Goal: Transaction & Acquisition: Purchase product/service

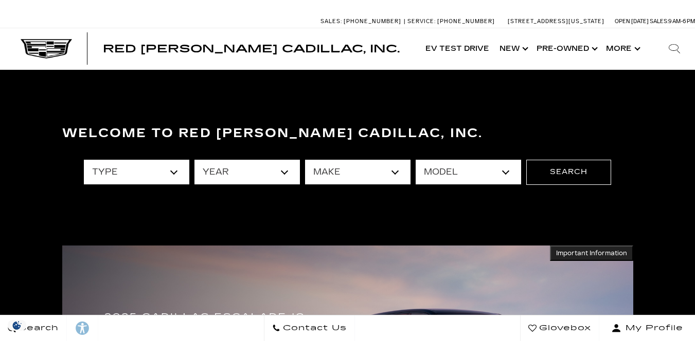
click at [173, 173] on select "type" at bounding box center [136, 172] width 105 height 25
click at [284, 171] on select "year" at bounding box center [246, 172] width 105 height 25
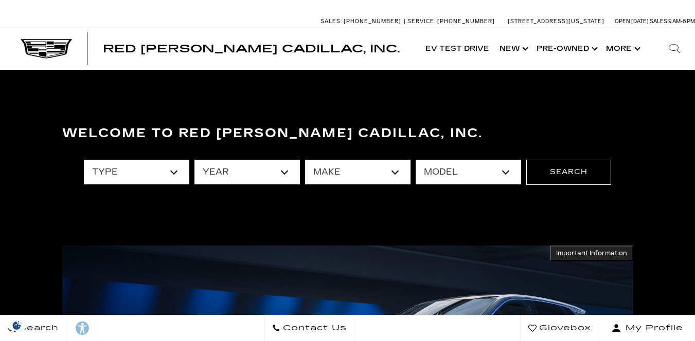
click at [194, 160] on select "year" at bounding box center [246, 172] width 105 height 25
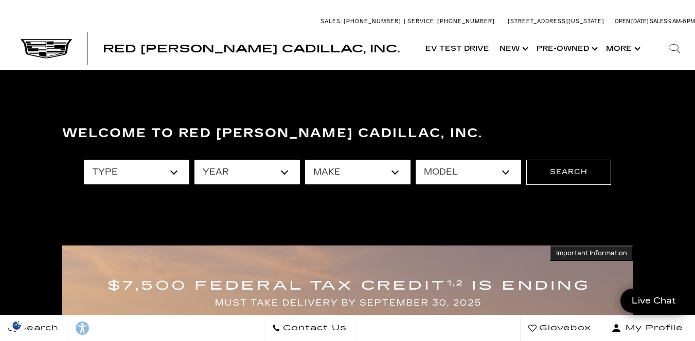
click at [393, 171] on select "make" at bounding box center [357, 172] width 105 height 25
click at [305, 160] on select "make" at bounding box center [357, 172] width 105 height 25
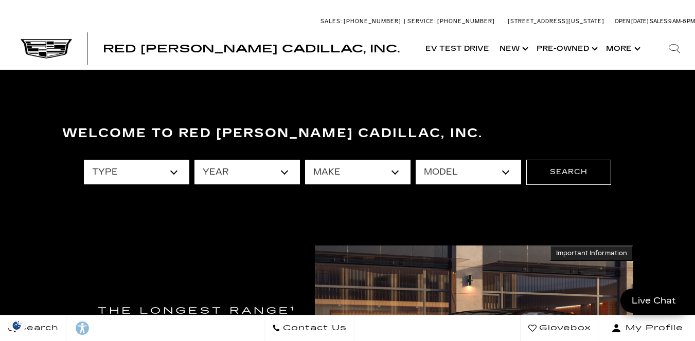
click at [504, 173] on select "model" at bounding box center [467, 172] width 105 height 25
click at [415, 160] on select "model" at bounding box center [467, 172] width 105 height 25
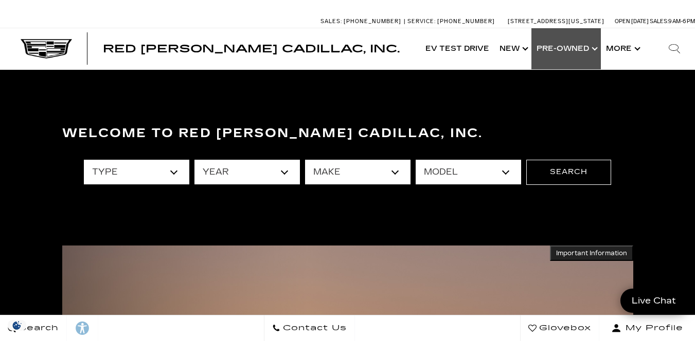
click at [573, 44] on link "Show Pre-Owned" at bounding box center [565, 48] width 69 height 41
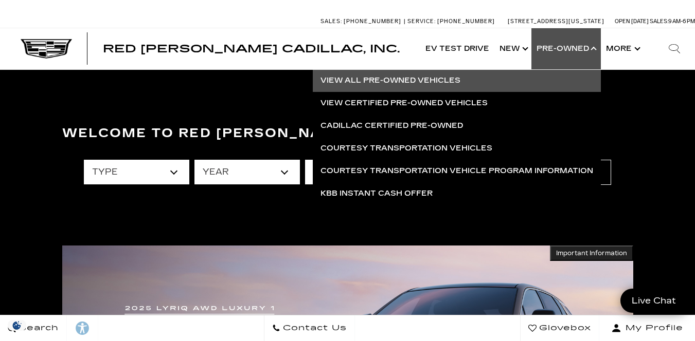
click at [432, 76] on link "View All Pre-Owned Vehicles" at bounding box center [457, 80] width 288 height 23
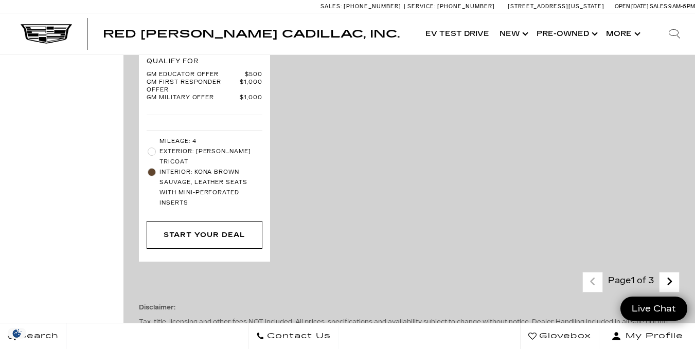
scroll to position [3053, 0]
click at [672, 273] on icon "next page" at bounding box center [669, 281] width 7 height 16
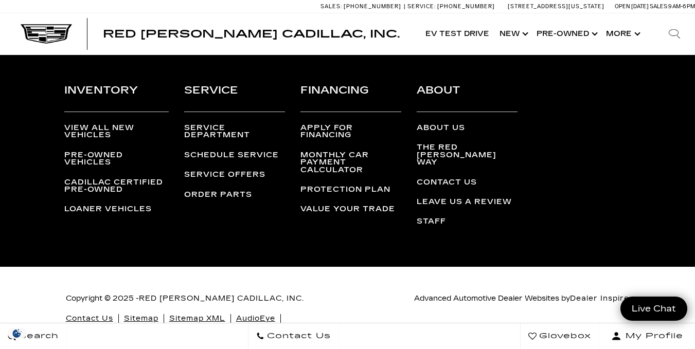
scroll to position [3018, 0]
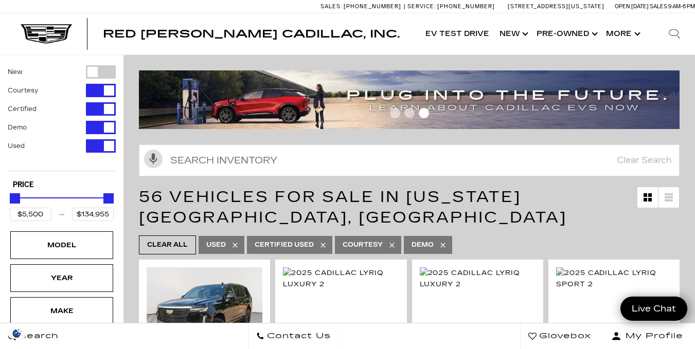
scroll to position [191, 0]
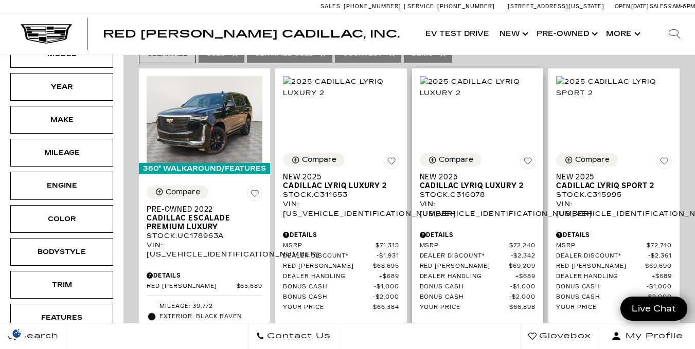
click at [488, 242] on div "MSRP $72,240 Dealer Discount* $2,342 Red Noland Price $69,209 Dealer Handling $…" at bounding box center [478, 353] width 116 height 223
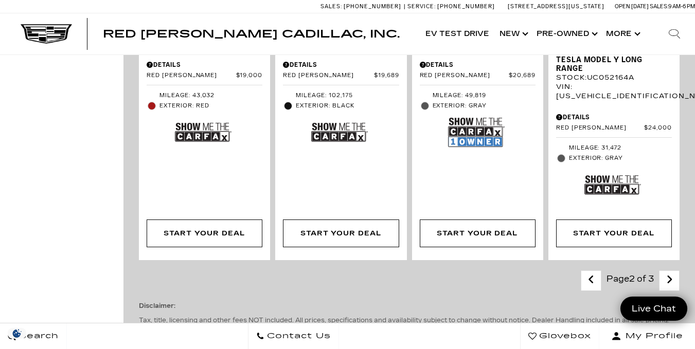
scroll to position [2431, 0]
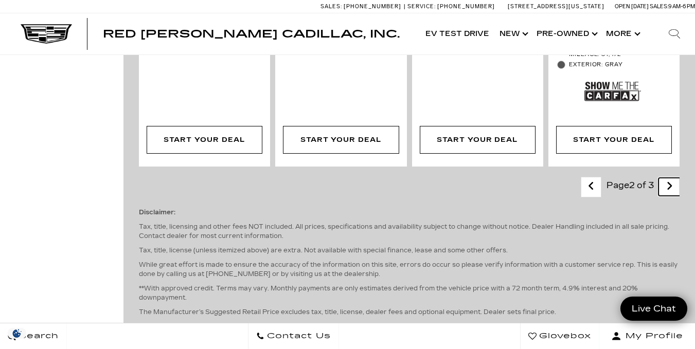
click at [672, 178] on icon "next page" at bounding box center [669, 186] width 7 height 16
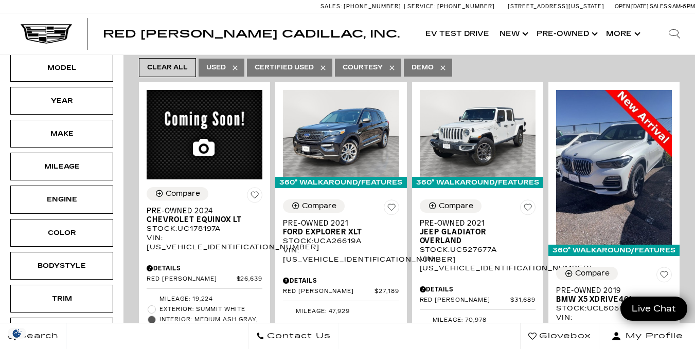
scroll to position [355, 0]
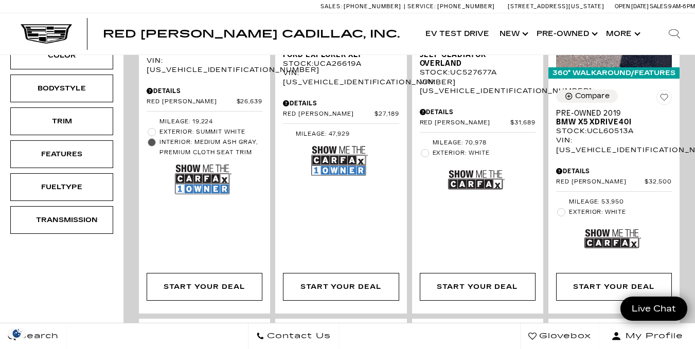
drag, startPoint x: 359, startPoint y: 230, endPoint x: 71, endPoint y: 284, distance: 293.0
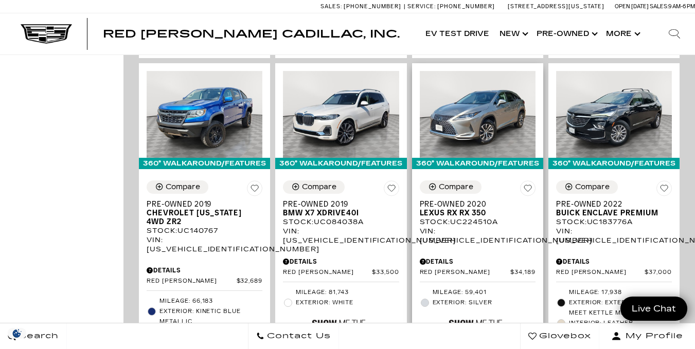
scroll to position [609, 0]
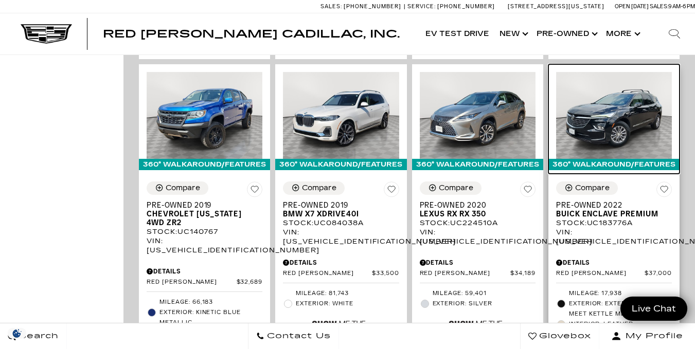
click at [615, 110] on img at bounding box center [614, 115] width 116 height 87
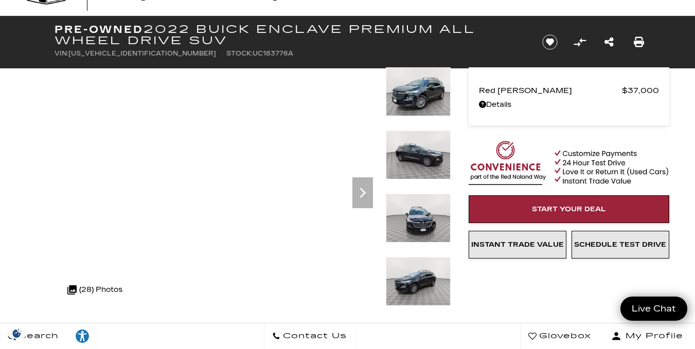
scroll to position [6, 0]
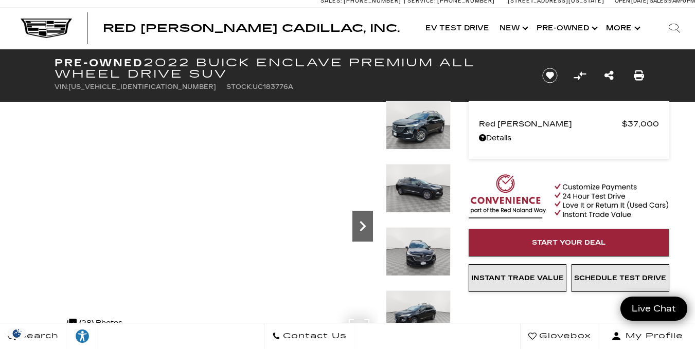
click at [361, 223] on icon "Next" at bounding box center [362, 226] width 6 height 10
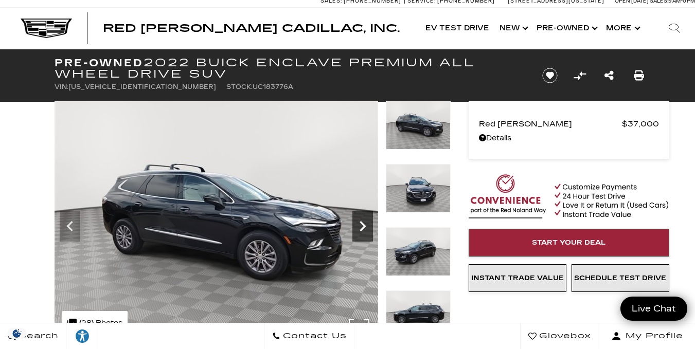
click at [361, 224] on icon "Next" at bounding box center [362, 226] width 6 height 10
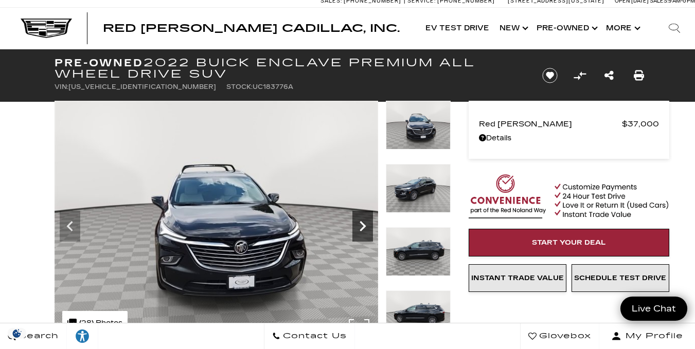
click at [361, 224] on icon "Next" at bounding box center [362, 226] width 6 height 10
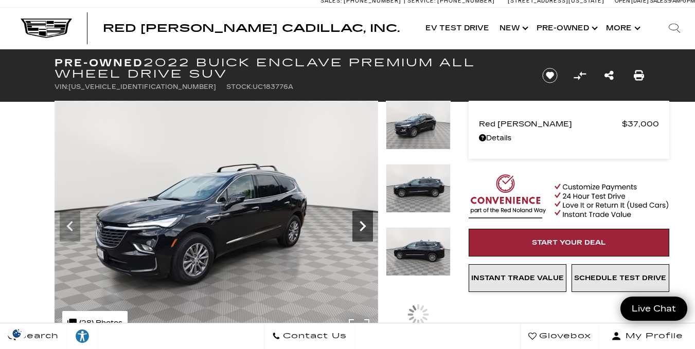
click at [361, 224] on icon "Next" at bounding box center [362, 226] width 6 height 10
